Goal: Task Accomplishment & Management: Use online tool/utility

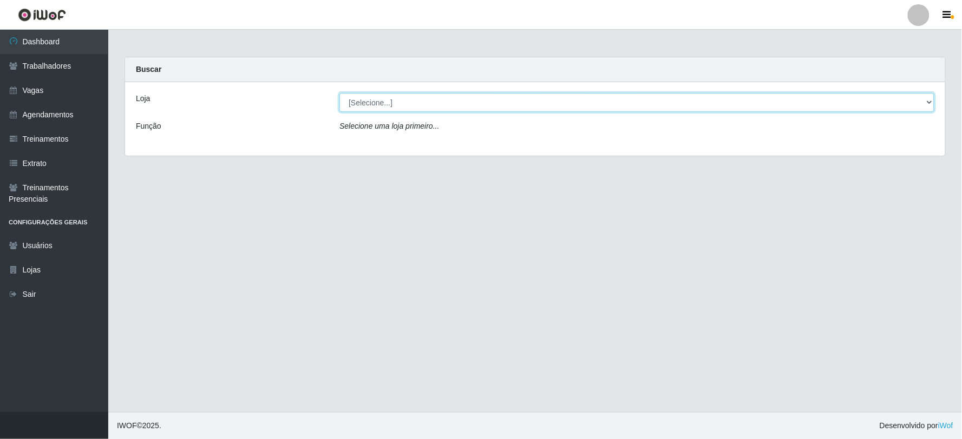
click at [393, 102] on select "[Selecione...] SuperFácil Atacado - Vale do Sol" at bounding box center [636, 102] width 595 height 19
select select "502"
click at [339, 93] on select "[Selecione...] SuperFácil Atacado - Vale do Sol" at bounding box center [636, 102] width 595 height 19
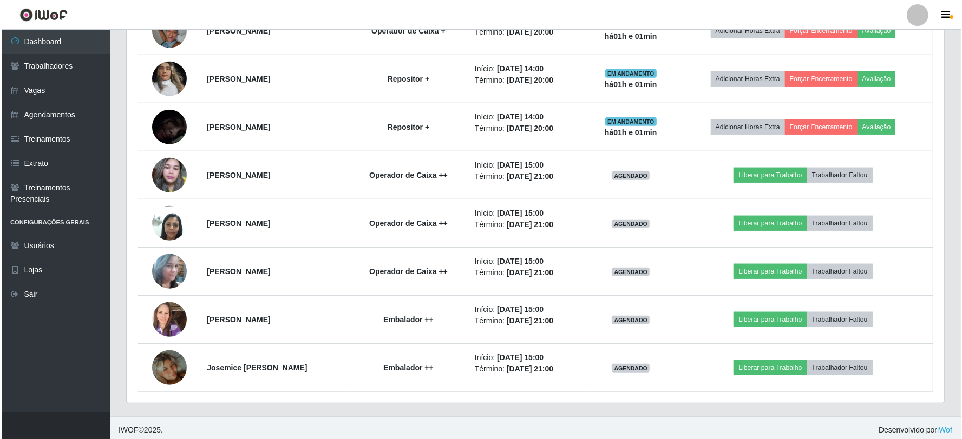
scroll to position [906, 0]
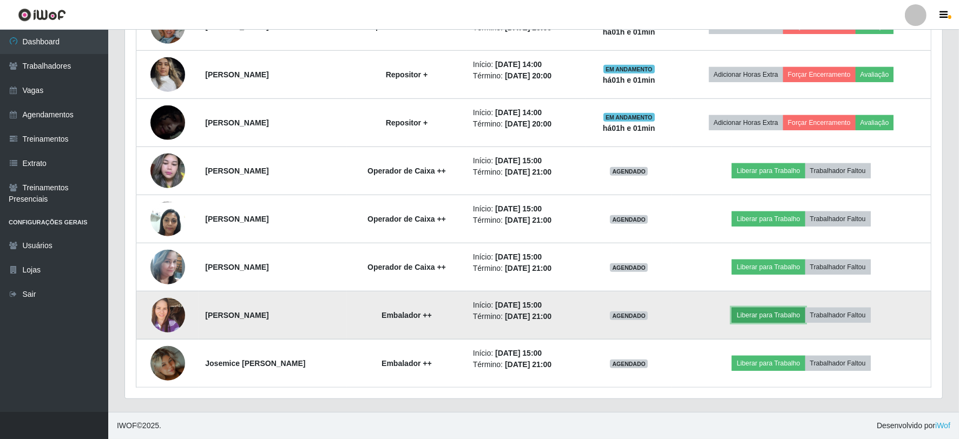
click at [765, 318] on button "Liberar para Trabalho" at bounding box center [768, 315] width 73 height 15
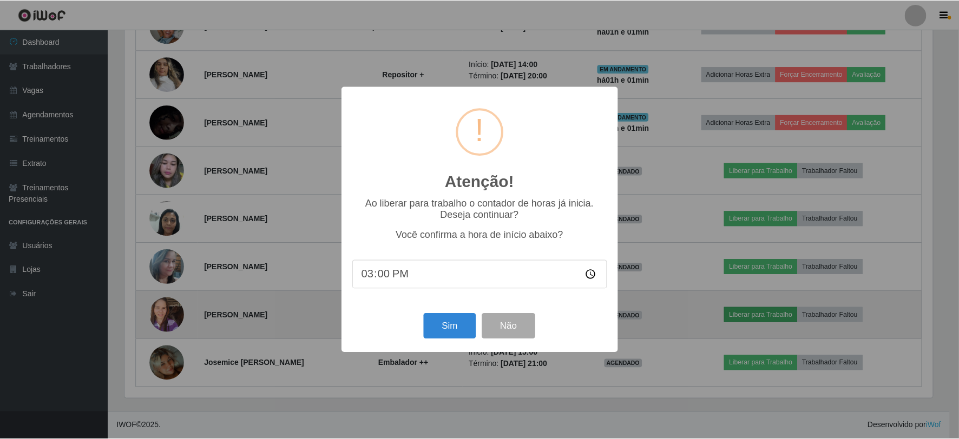
scroll to position [224, 810]
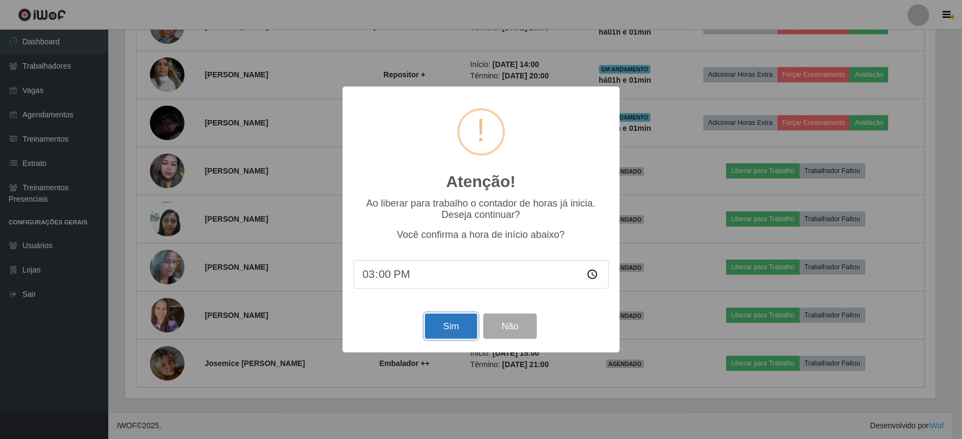
click at [454, 325] on button "Sim" at bounding box center [451, 326] width 52 height 25
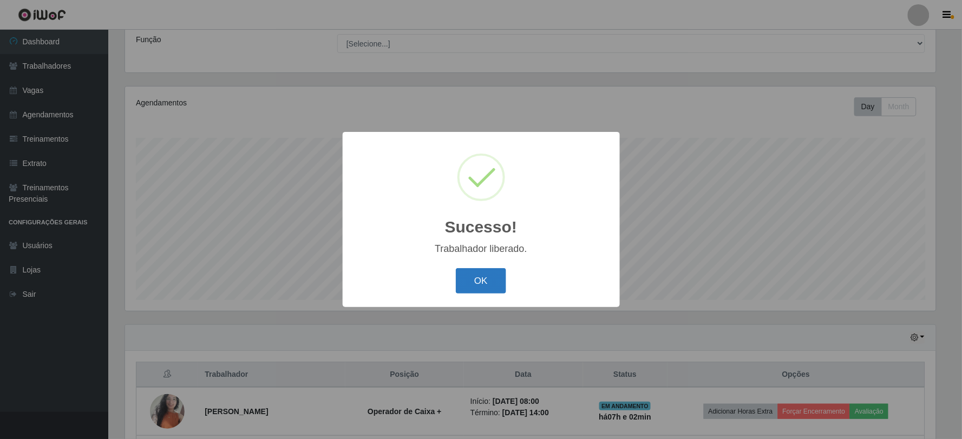
click at [483, 281] on button "OK" at bounding box center [481, 280] width 50 height 25
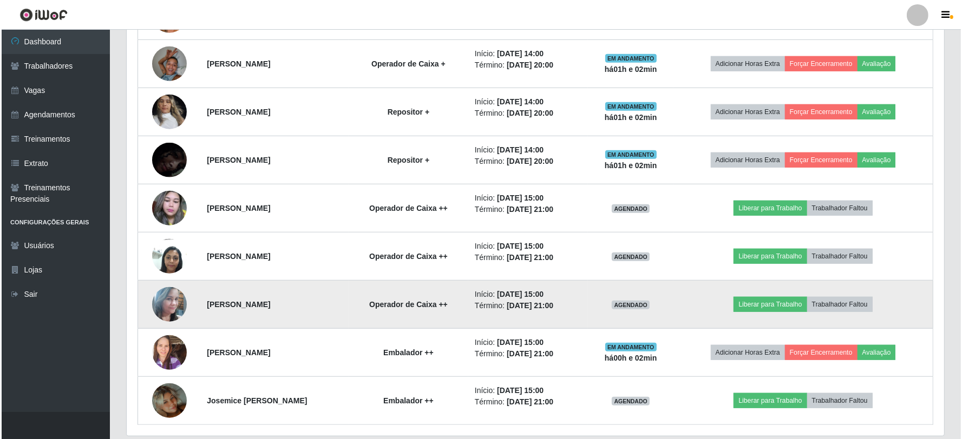
scroll to position [906, 0]
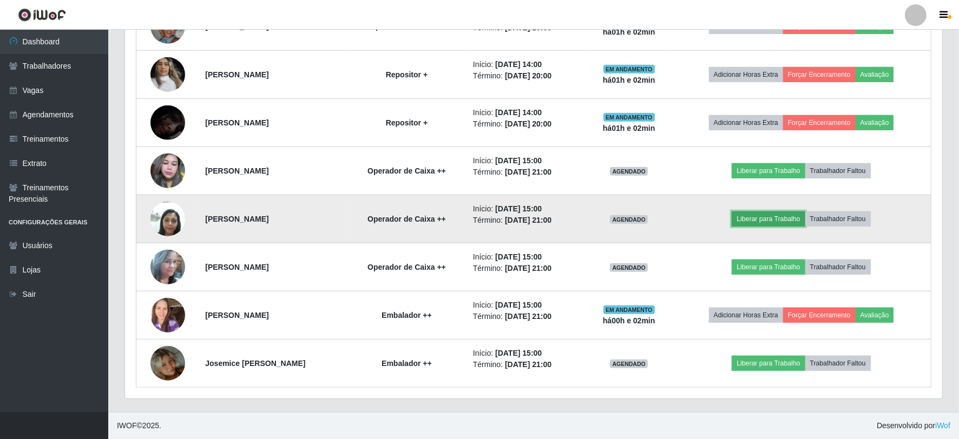
click at [760, 220] on button "Liberar para Trabalho" at bounding box center [768, 219] width 73 height 15
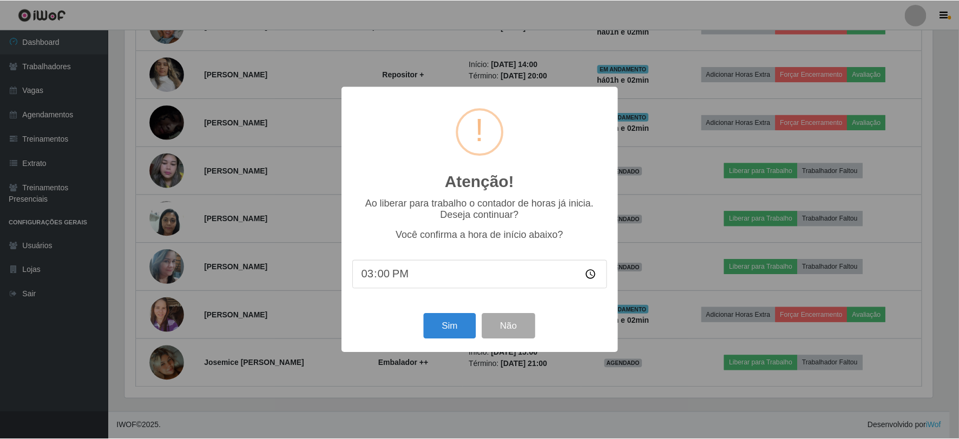
scroll to position [224, 810]
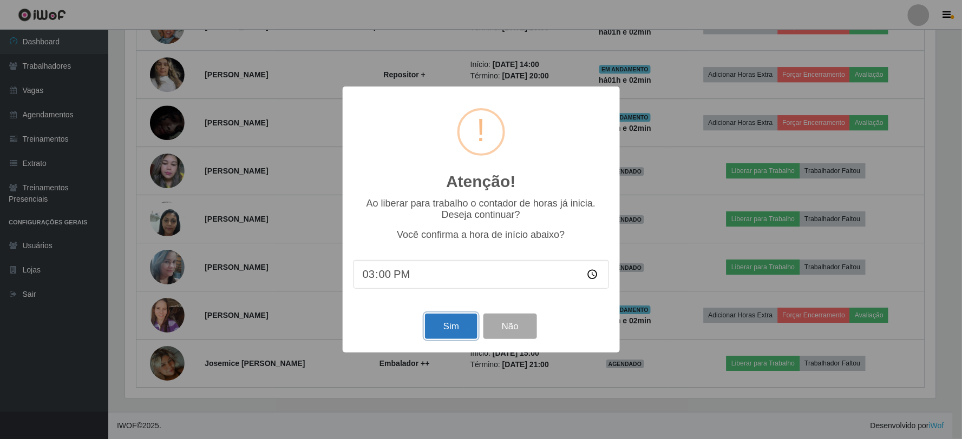
click at [456, 325] on button "Sim" at bounding box center [451, 326] width 52 height 25
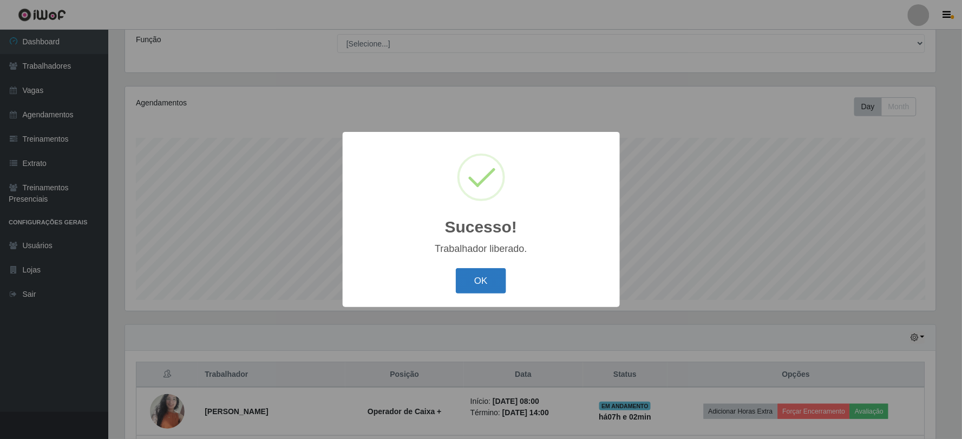
click at [485, 271] on button "OK" at bounding box center [481, 280] width 50 height 25
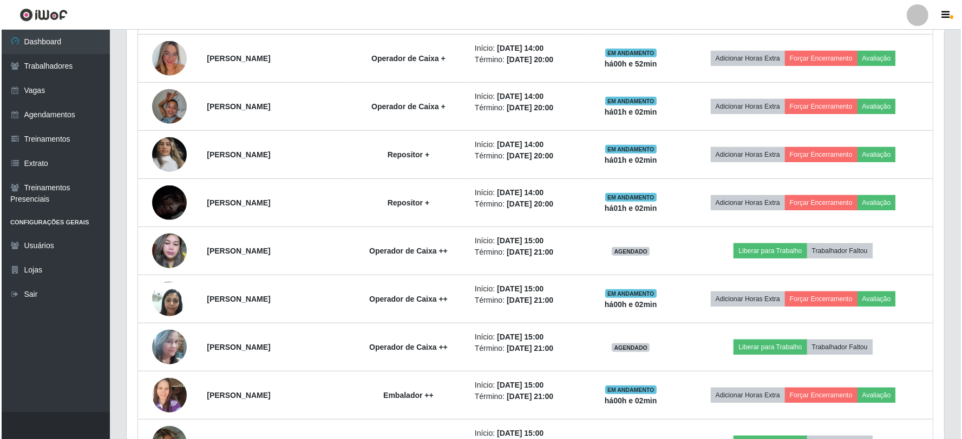
scroll to position [906, 0]
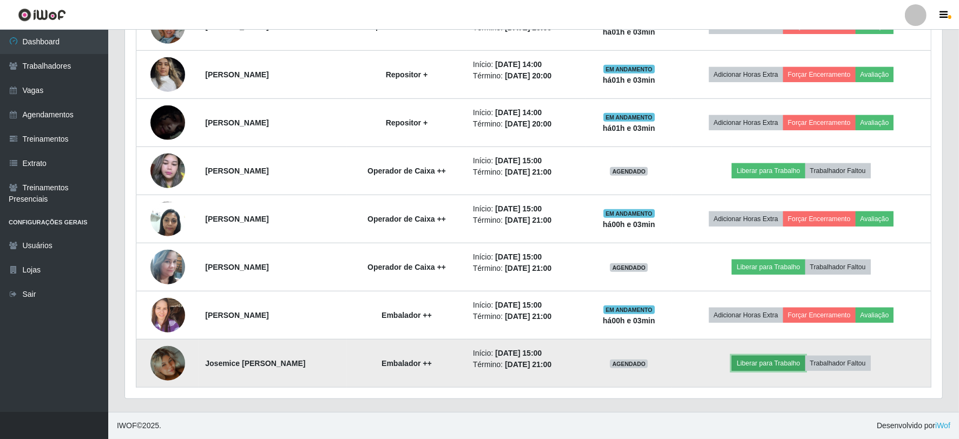
click at [778, 365] on button "Liberar para Trabalho" at bounding box center [768, 363] width 73 height 15
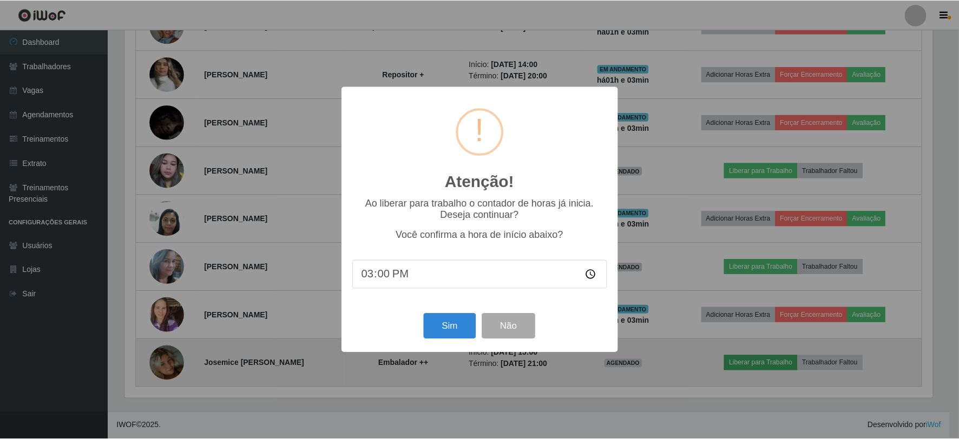
scroll to position [224, 810]
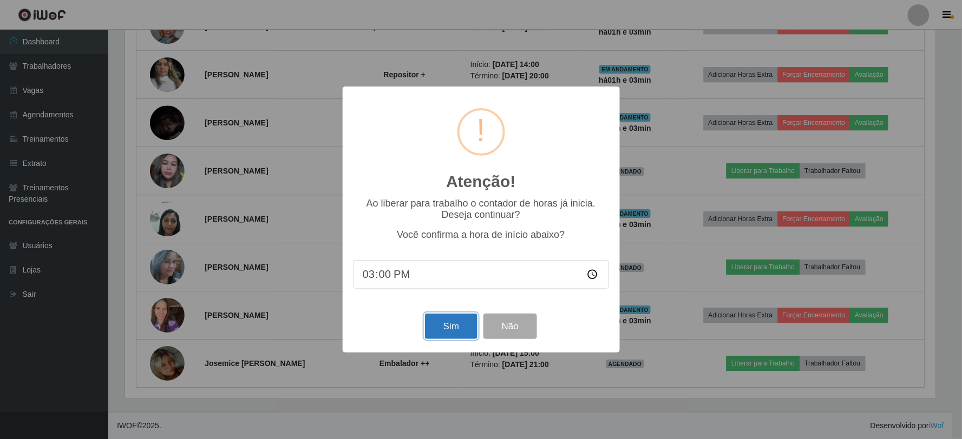
click at [457, 331] on button "Sim" at bounding box center [451, 326] width 52 height 25
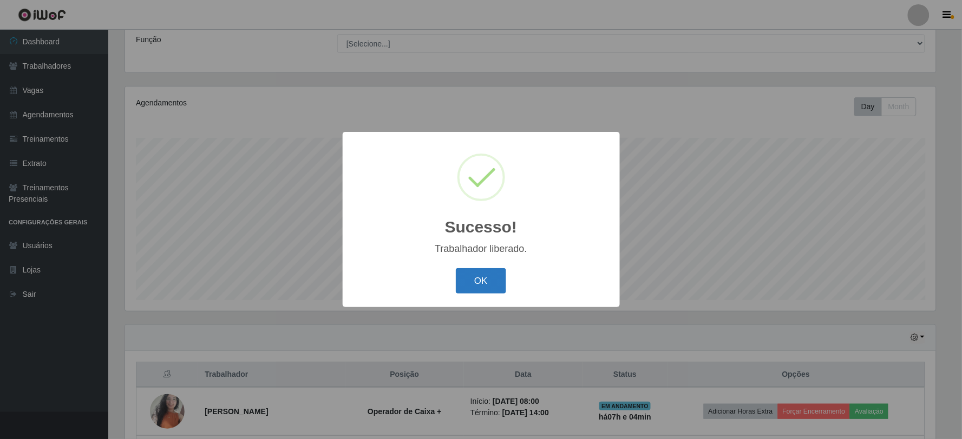
click at [489, 286] on button "OK" at bounding box center [481, 280] width 50 height 25
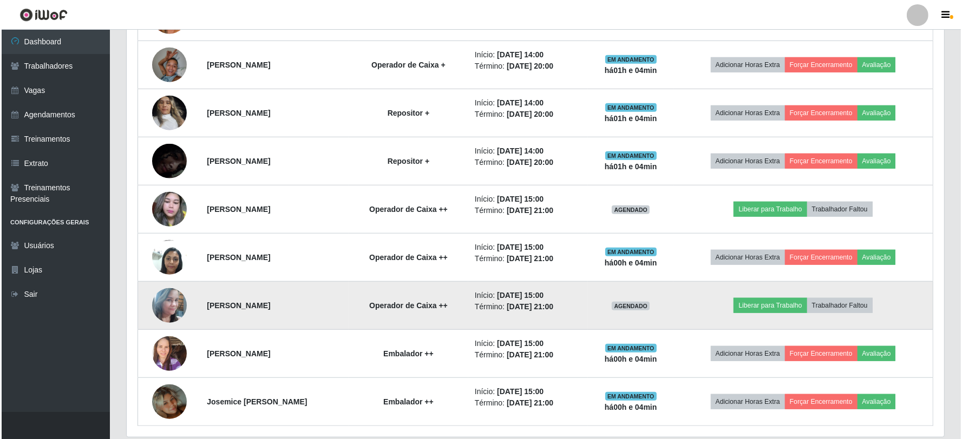
scroll to position [846, 0]
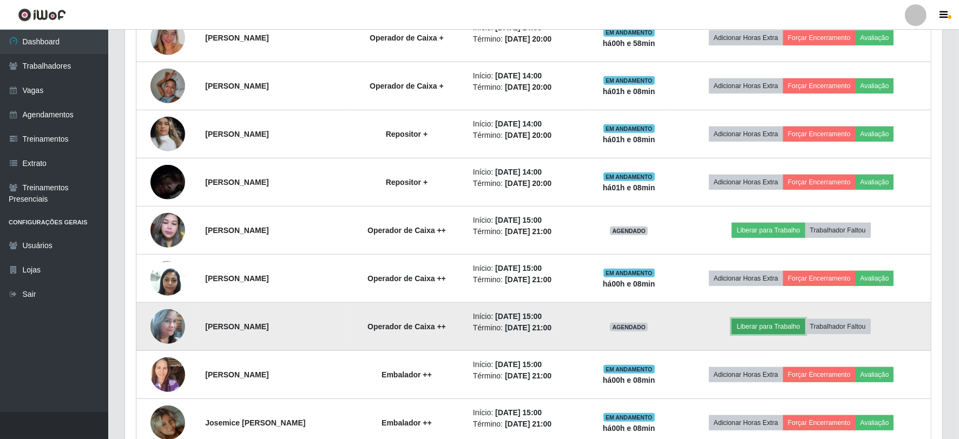
click at [789, 331] on button "Liberar para Trabalho" at bounding box center [768, 326] width 73 height 15
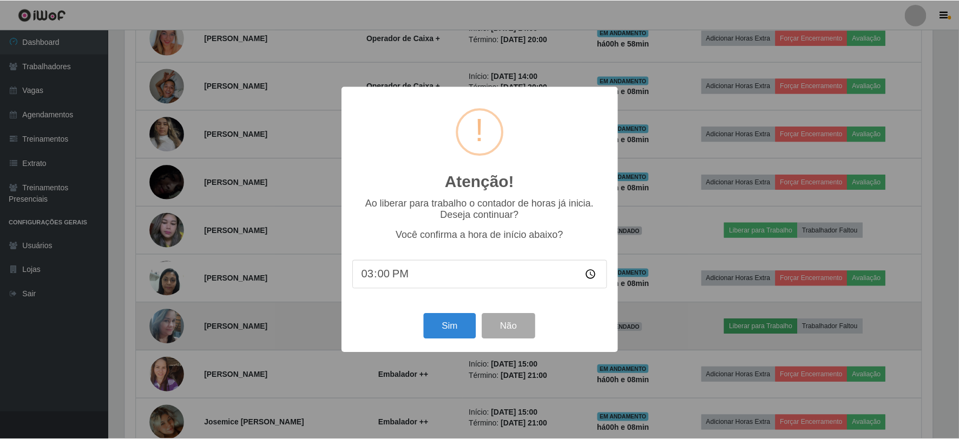
scroll to position [224, 810]
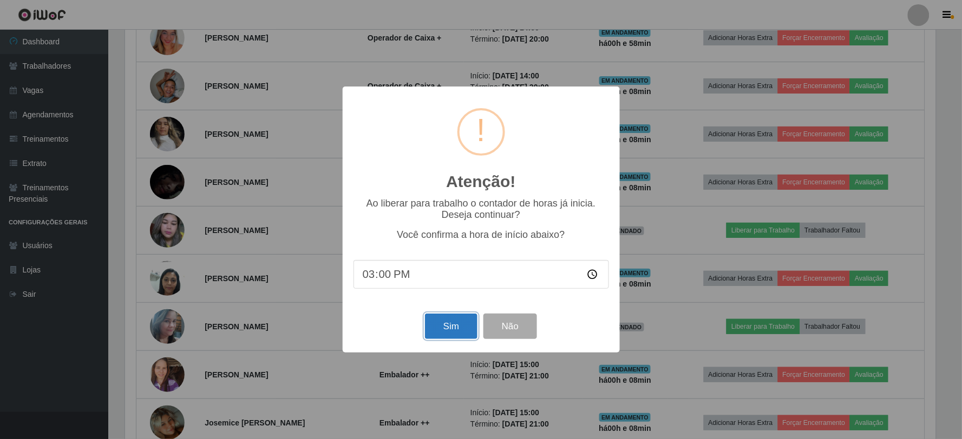
click at [445, 326] on button "Sim" at bounding box center [451, 326] width 52 height 25
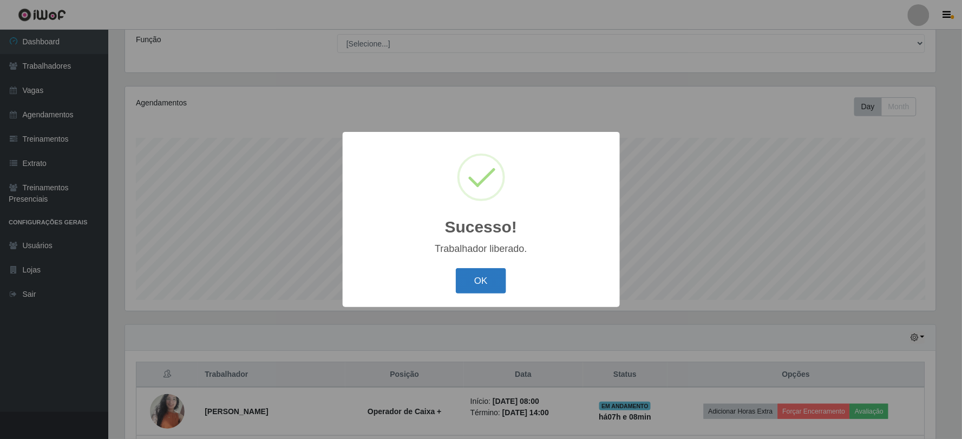
click at [490, 283] on button "OK" at bounding box center [481, 280] width 50 height 25
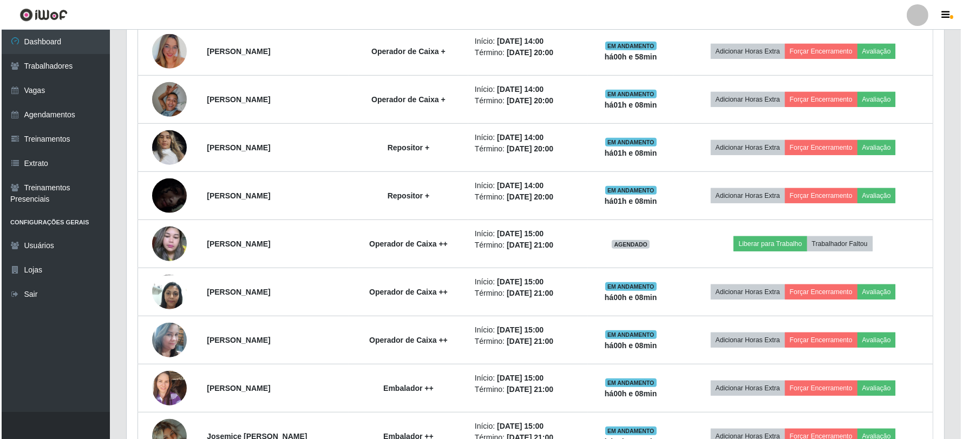
scroll to position [868, 0]
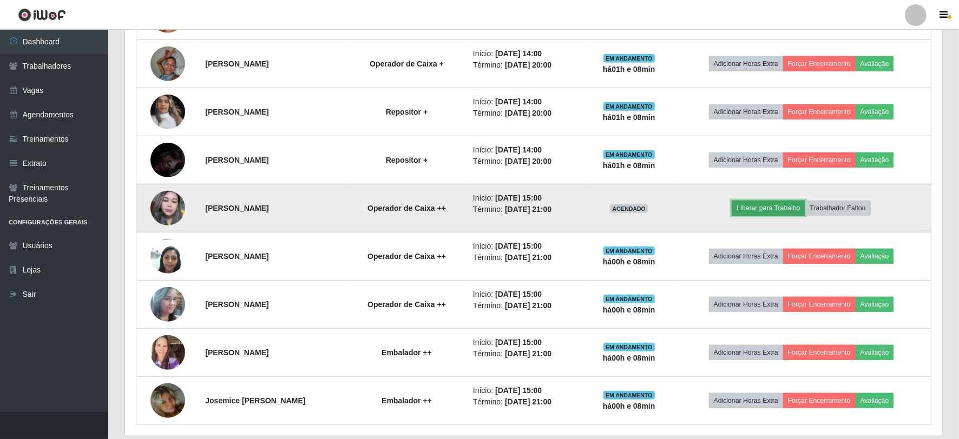
click at [777, 208] on button "Liberar para Trabalho" at bounding box center [768, 208] width 73 height 15
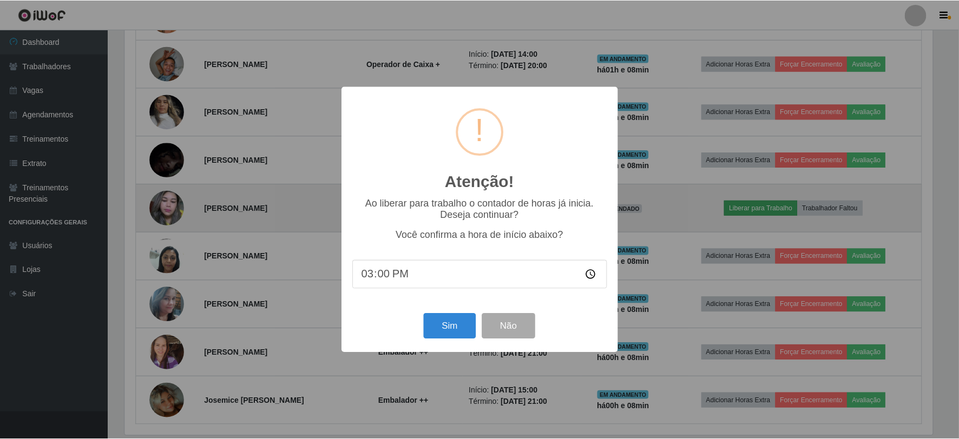
scroll to position [224, 810]
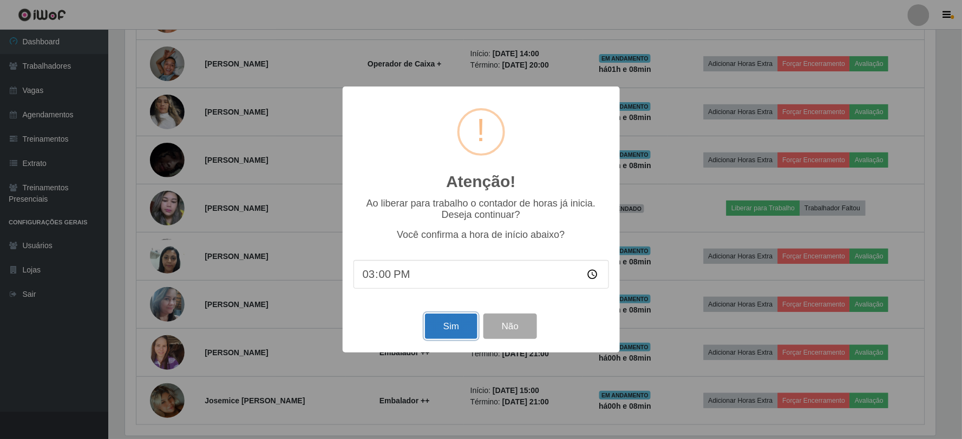
click at [453, 329] on button "Sim" at bounding box center [451, 326] width 52 height 25
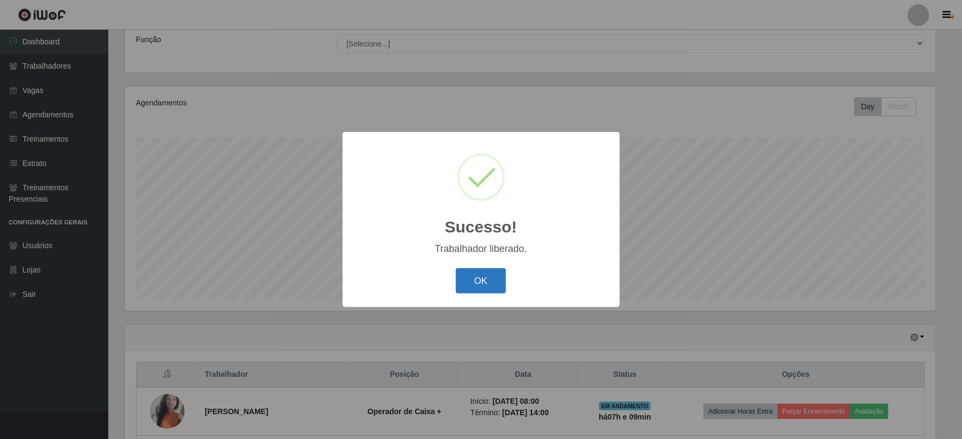
click at [483, 285] on button "OK" at bounding box center [481, 280] width 50 height 25
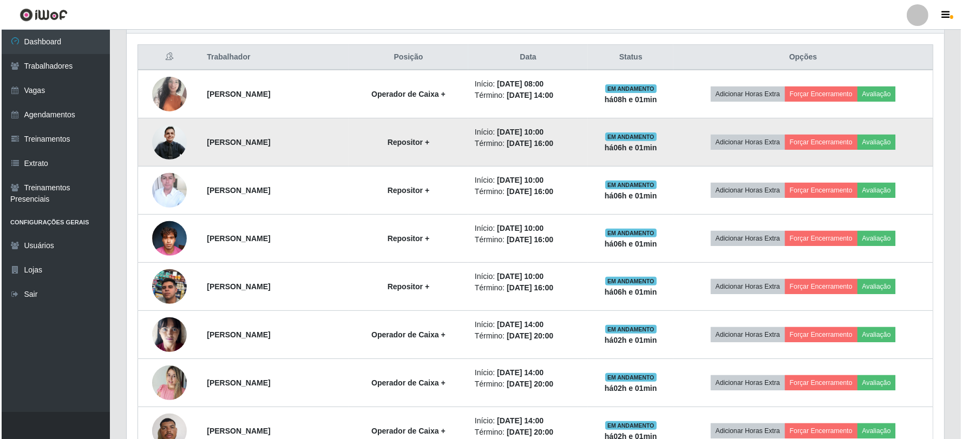
scroll to position [481, 0]
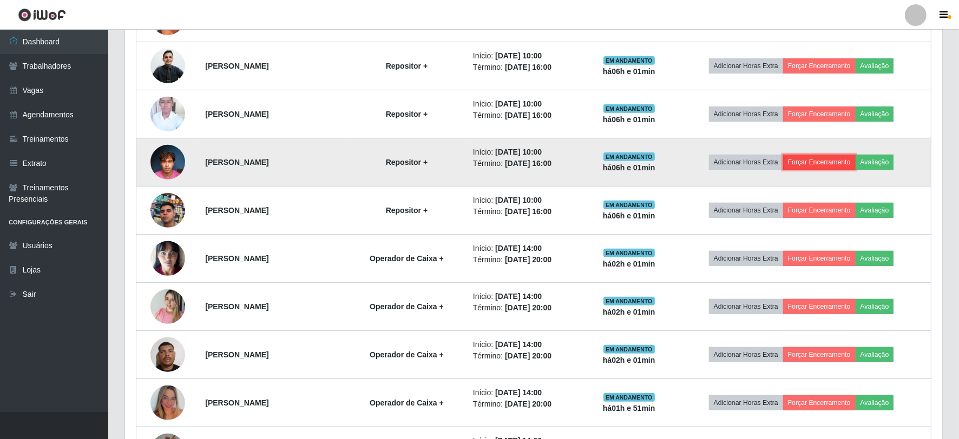
click at [836, 157] on button "Forçar Encerramento" at bounding box center [819, 162] width 73 height 15
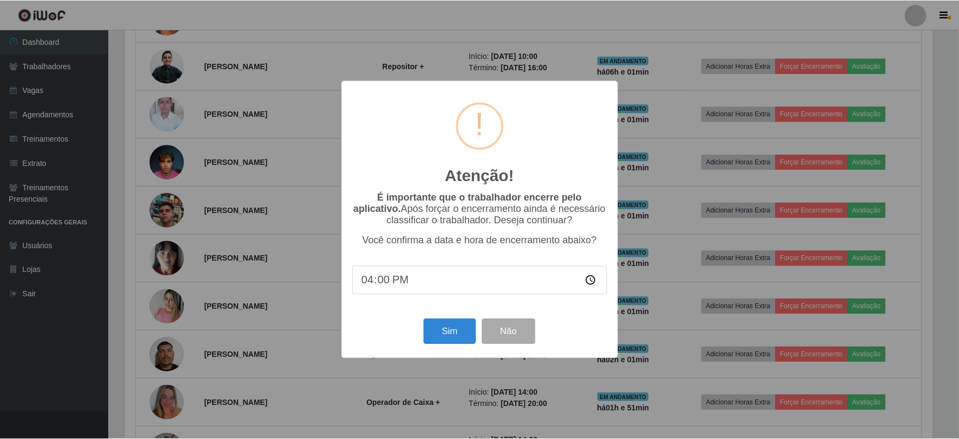
scroll to position [224, 810]
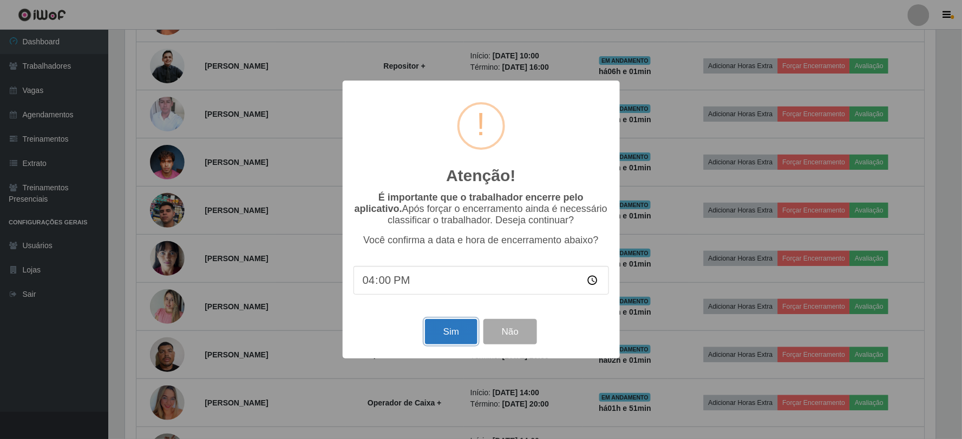
click at [456, 330] on button "Sim" at bounding box center [451, 331] width 52 height 25
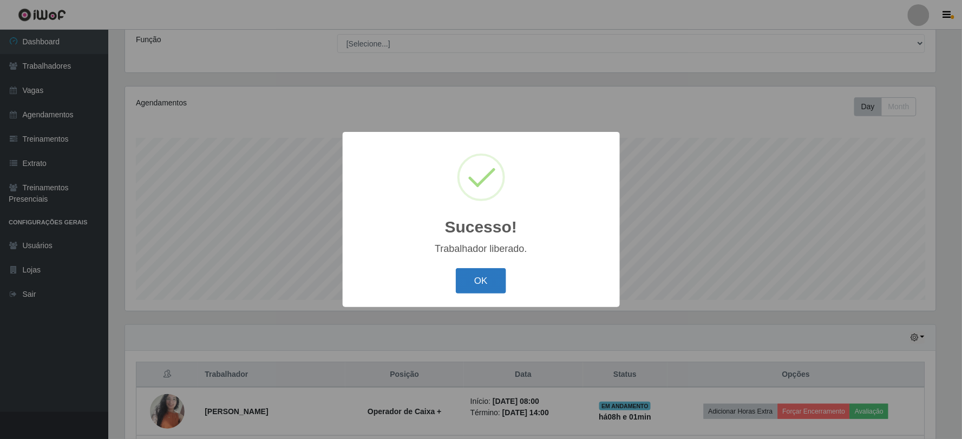
click at [474, 278] on button "OK" at bounding box center [481, 280] width 50 height 25
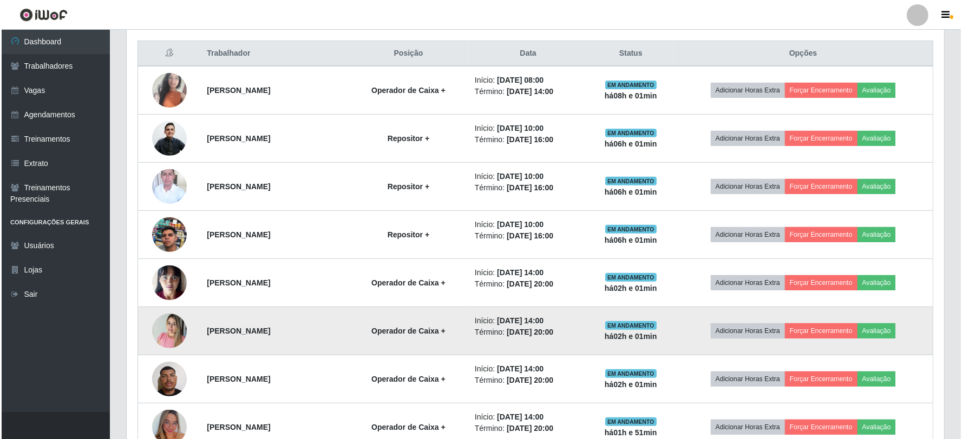
scroll to position [387, 0]
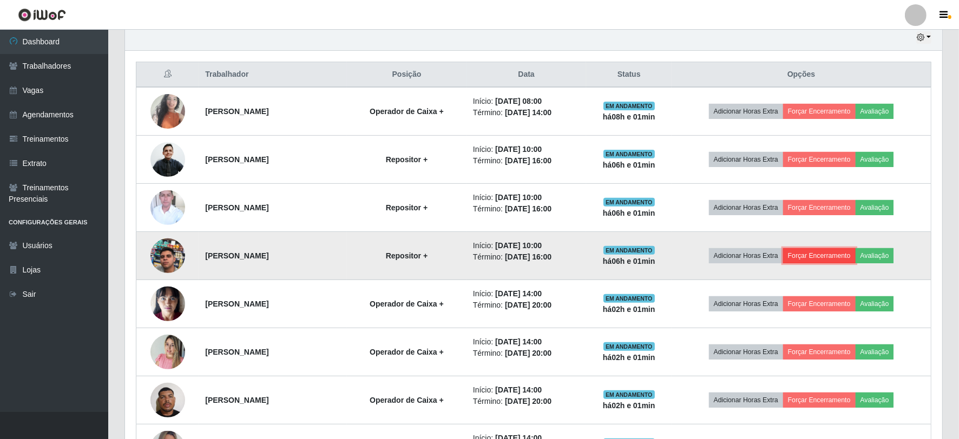
click at [846, 255] on button "Forçar Encerramento" at bounding box center [819, 255] width 73 height 15
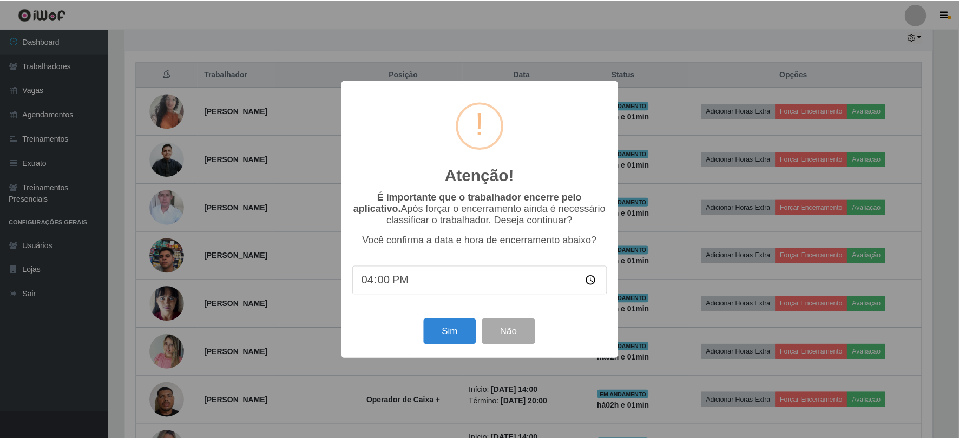
scroll to position [224, 810]
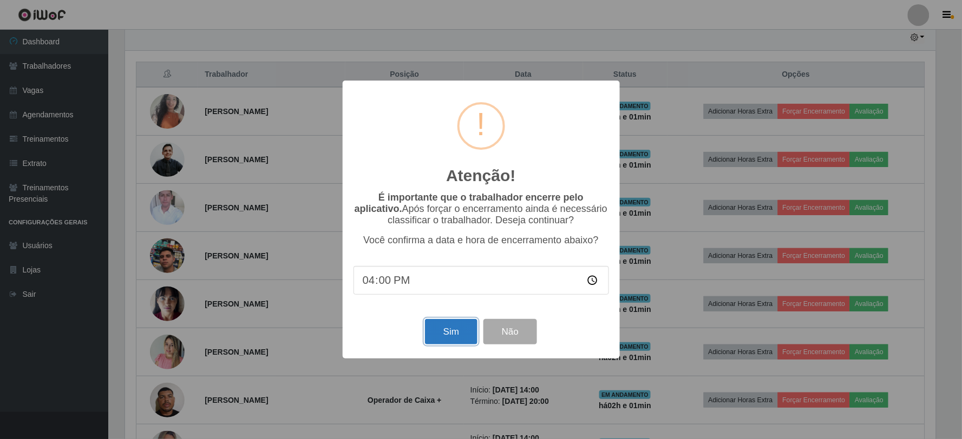
click at [441, 329] on button "Sim" at bounding box center [451, 331] width 52 height 25
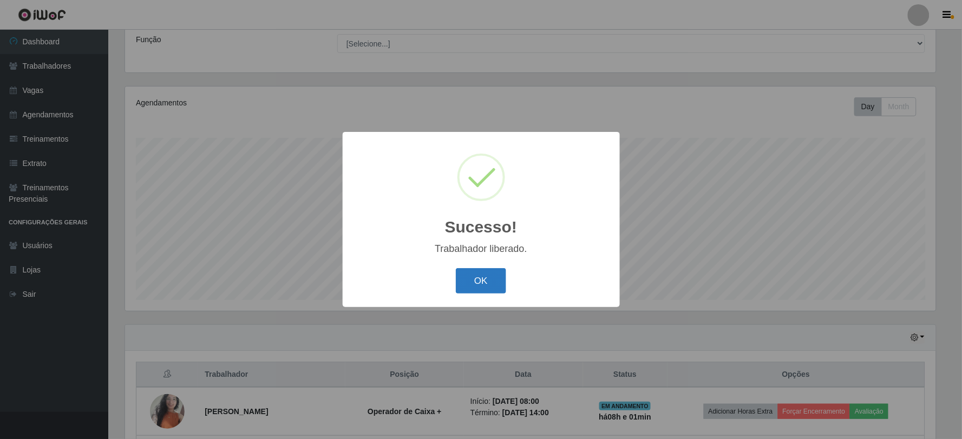
click at [486, 281] on button "OK" at bounding box center [481, 280] width 50 height 25
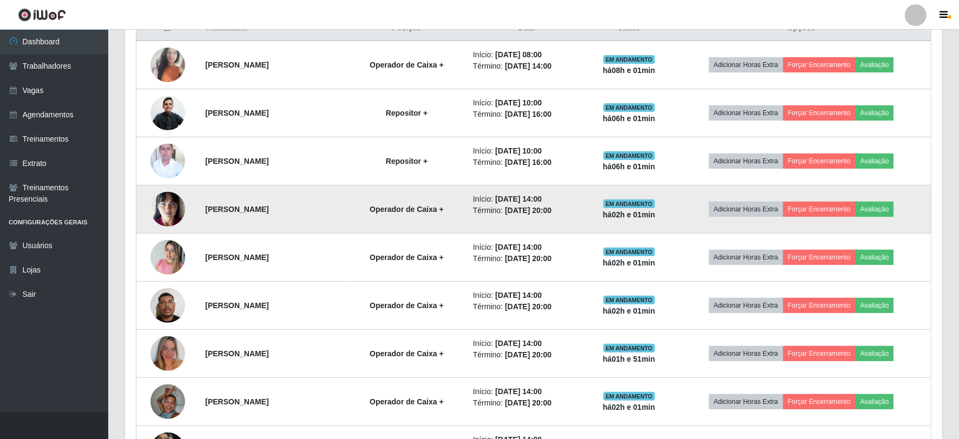
scroll to position [447, 0]
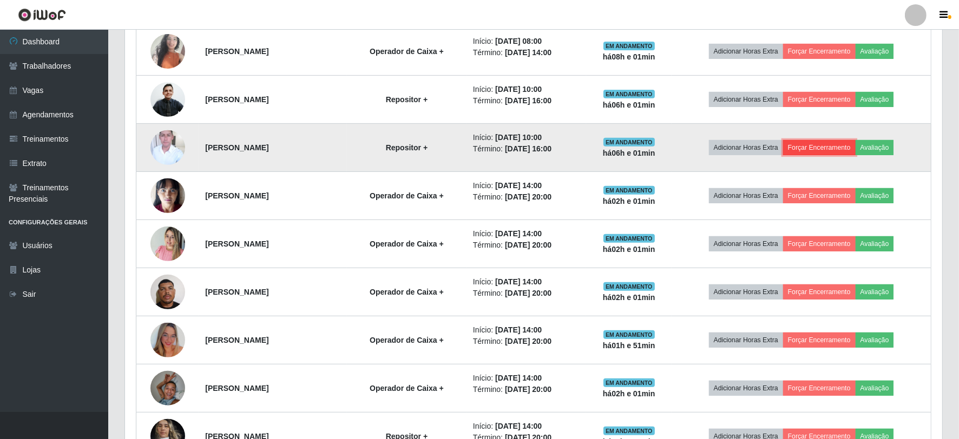
click at [829, 152] on button "Forçar Encerramento" at bounding box center [819, 147] width 73 height 15
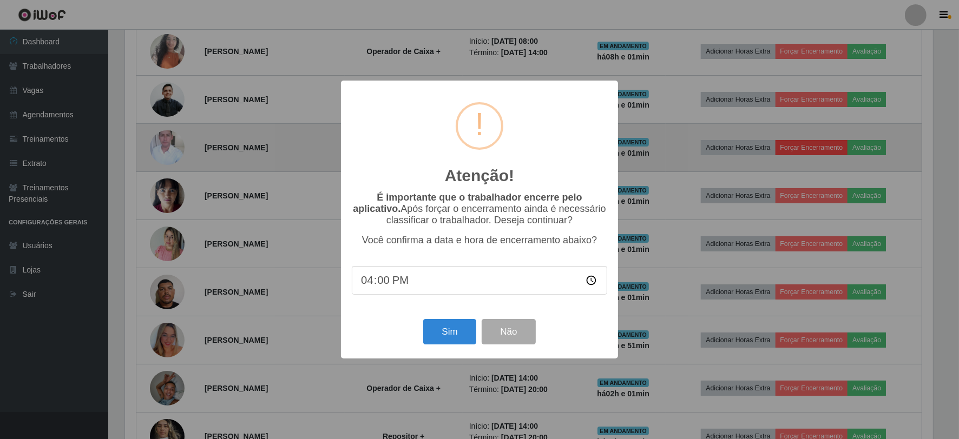
scroll to position [224, 810]
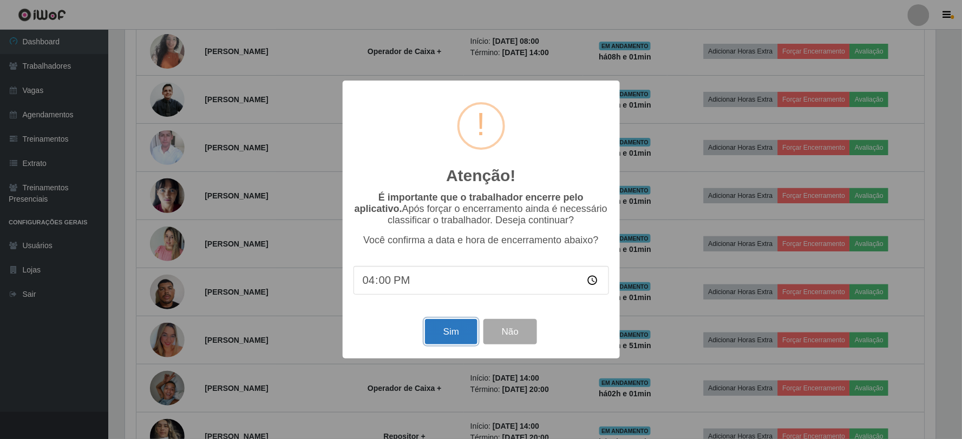
click at [453, 334] on button "Sim" at bounding box center [451, 331] width 52 height 25
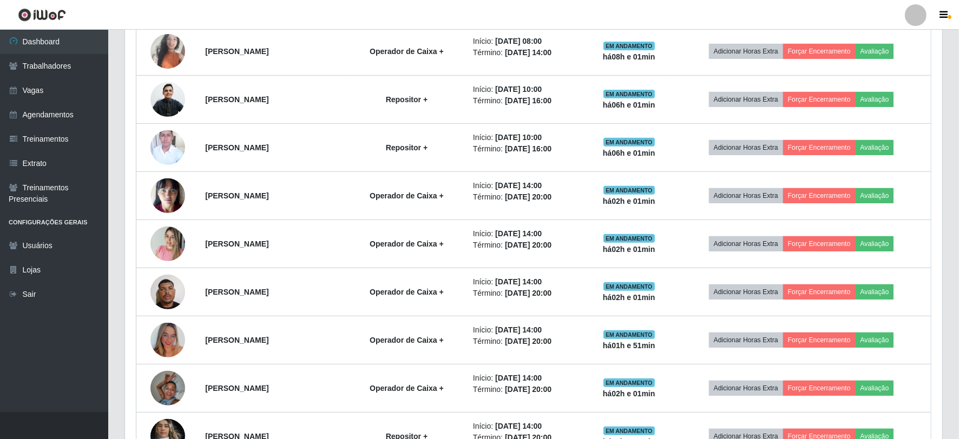
scroll to position [0, 0]
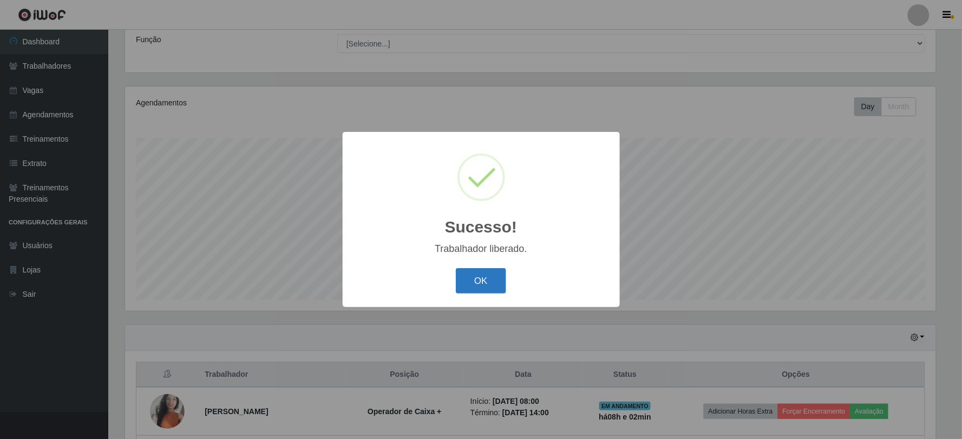
click at [482, 278] on button "OK" at bounding box center [481, 280] width 50 height 25
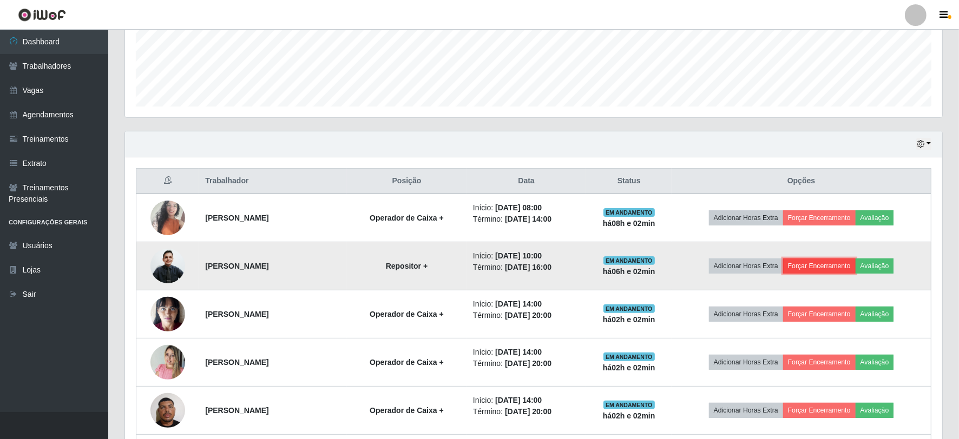
click at [848, 267] on button "Forçar Encerramento" at bounding box center [819, 266] width 73 height 15
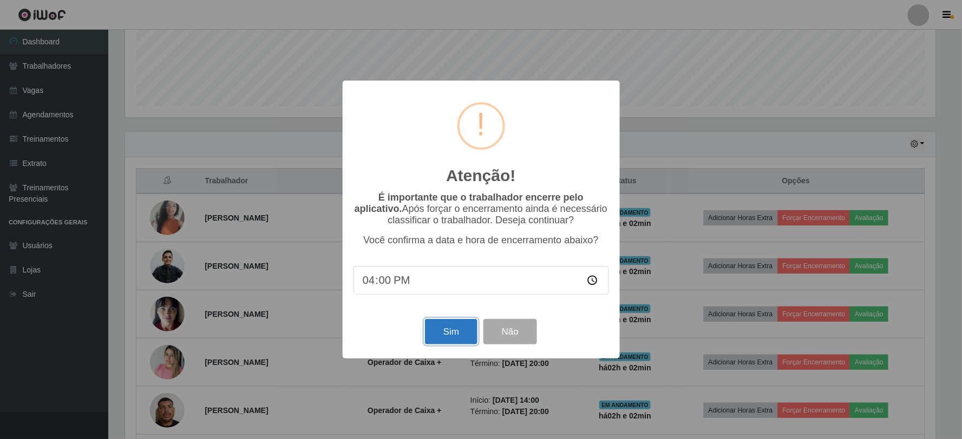
click at [448, 326] on button "Sim" at bounding box center [451, 331] width 52 height 25
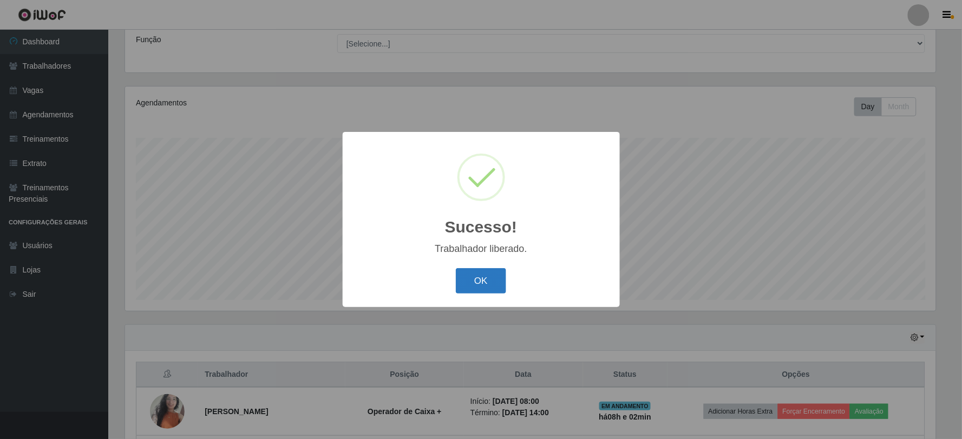
click at [491, 278] on button "OK" at bounding box center [481, 280] width 50 height 25
